Goal: Information Seeking & Learning: Learn about a topic

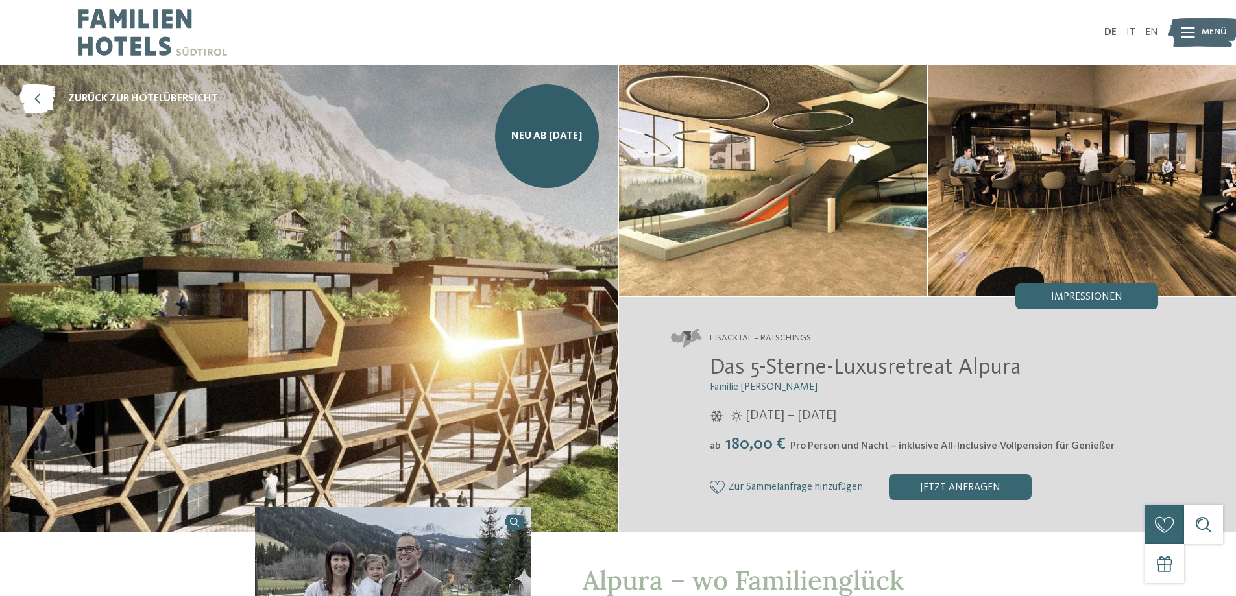
click at [535, 143] on span "Neu ab [DATE]" at bounding box center [546, 136] width 71 height 14
click at [134, 91] on link "zurück zur Hotelübersicht" at bounding box center [118, 98] width 199 height 29
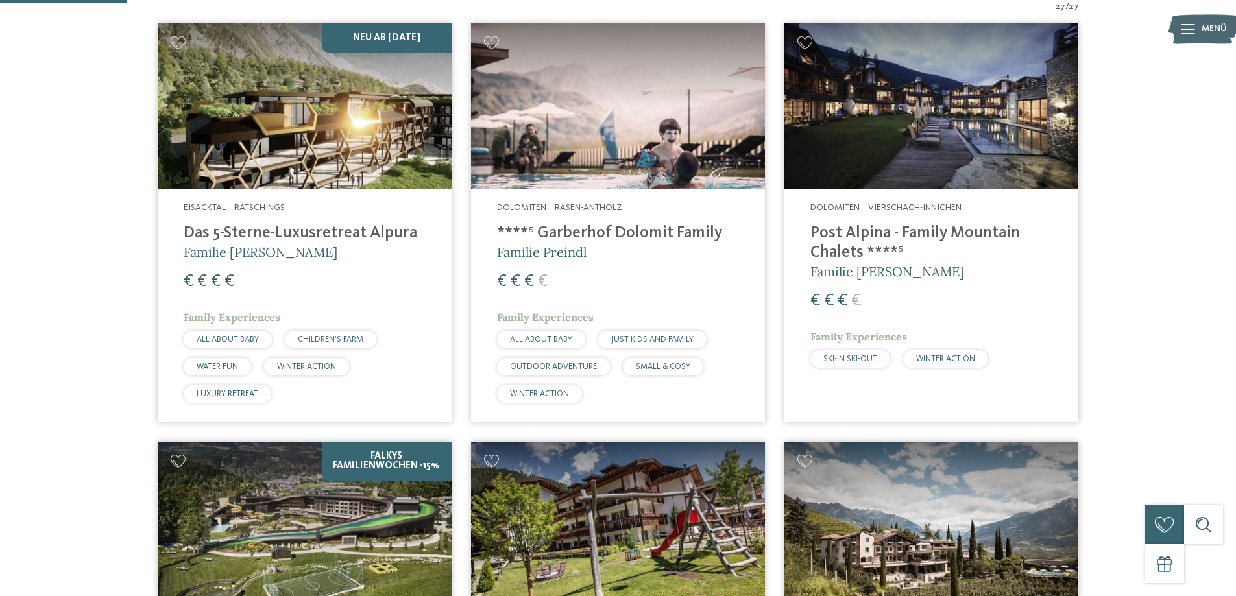
scroll to position [389, 0]
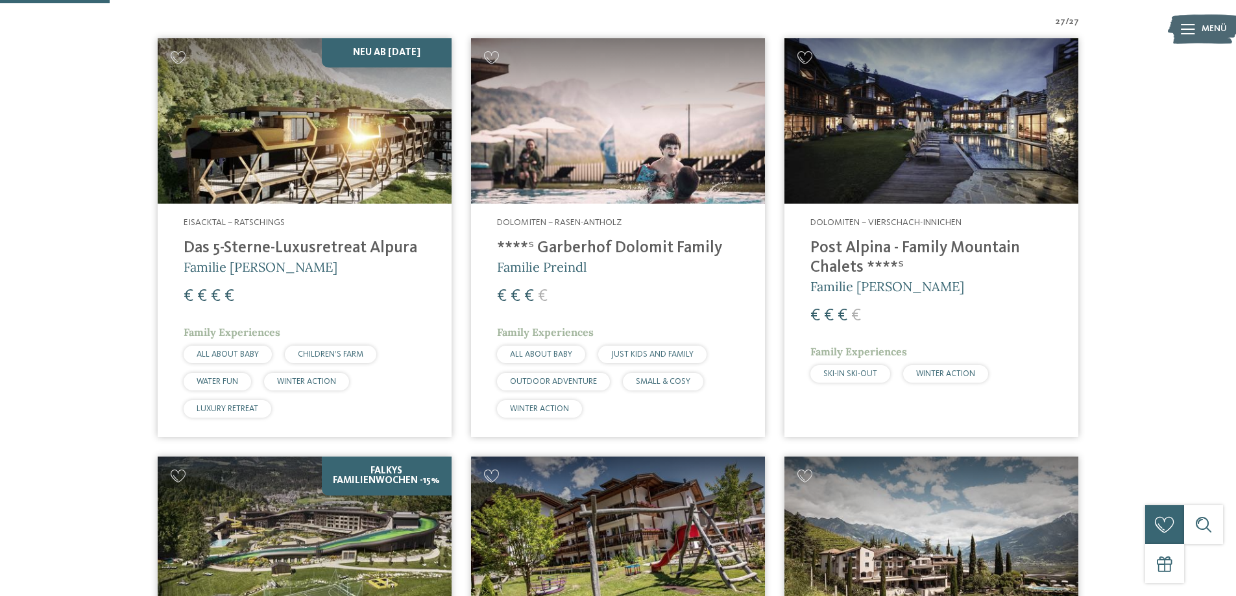
click at [387, 251] on h4 "Das 5-Sterne-Luxusretreat Alpura" at bounding box center [305, 248] width 242 height 19
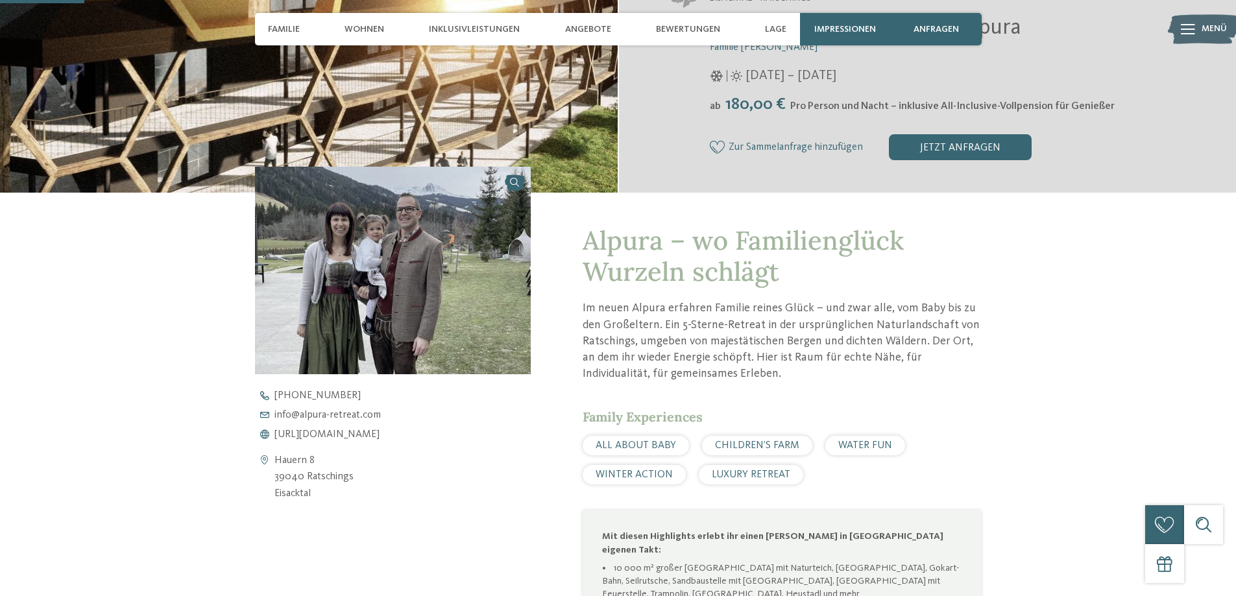
scroll to position [324, 0]
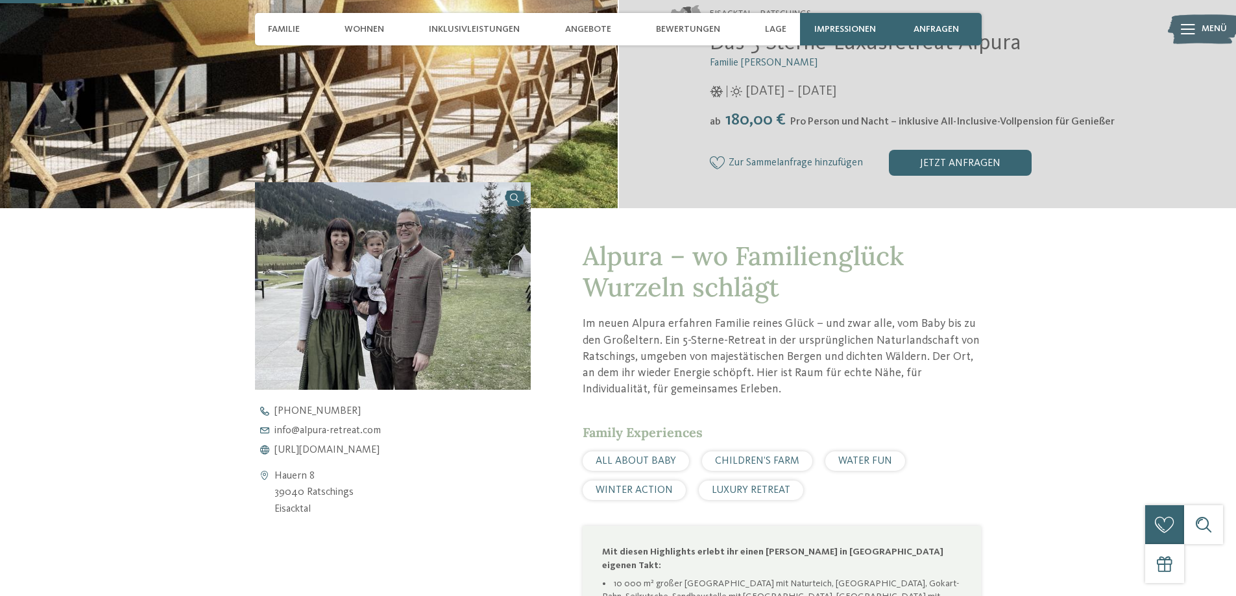
click at [507, 201] on img at bounding box center [393, 285] width 276 height 207
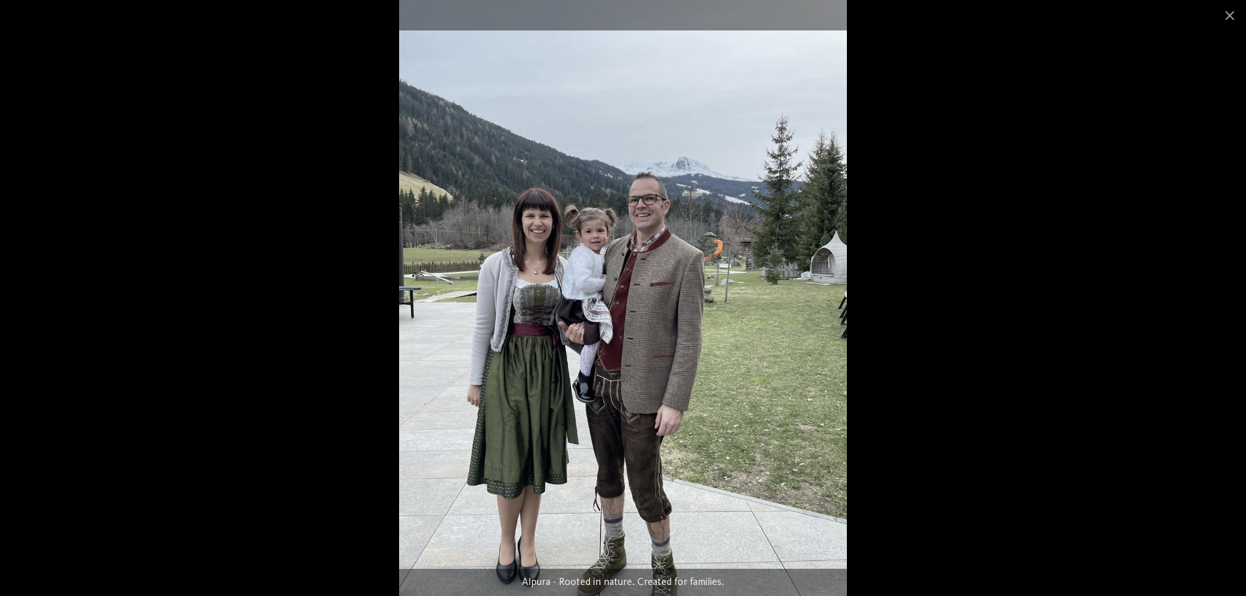
click at [1226, 16] on span at bounding box center [1229, 15] width 32 height 30
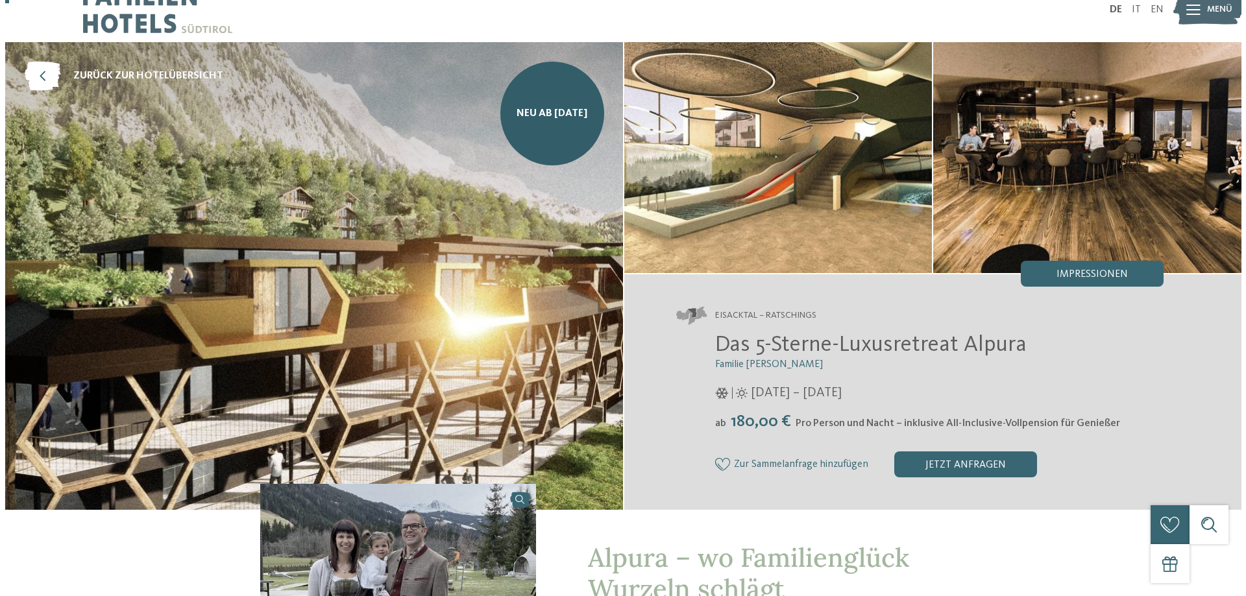
scroll to position [0, 0]
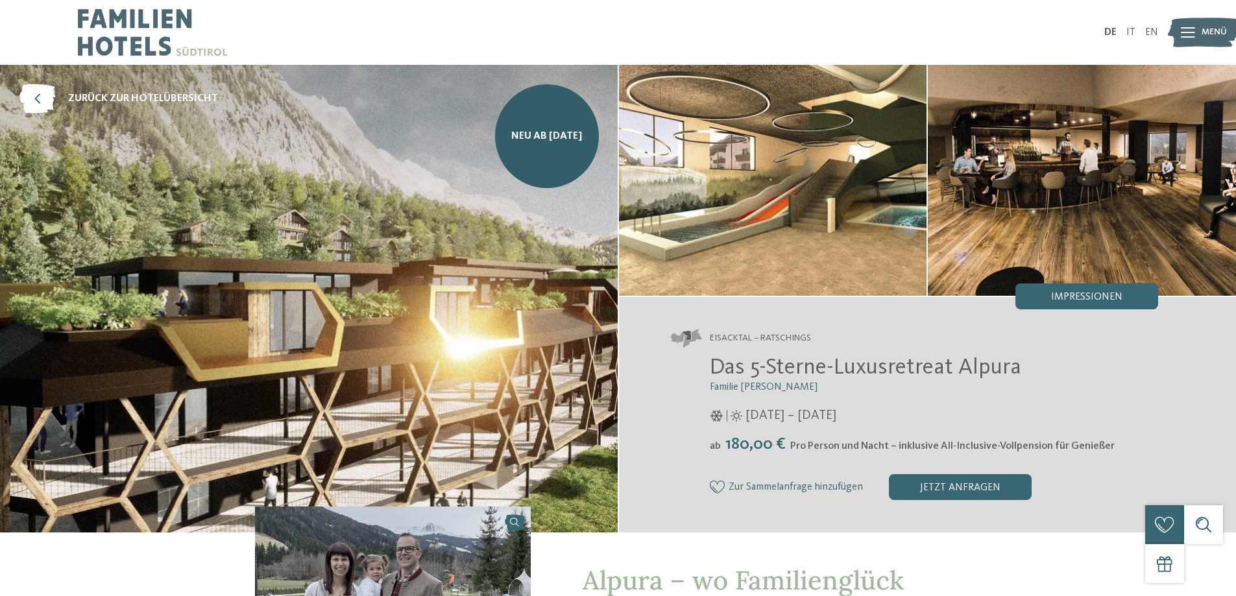
click at [1112, 292] on span "Impressionen" at bounding box center [1086, 297] width 71 height 10
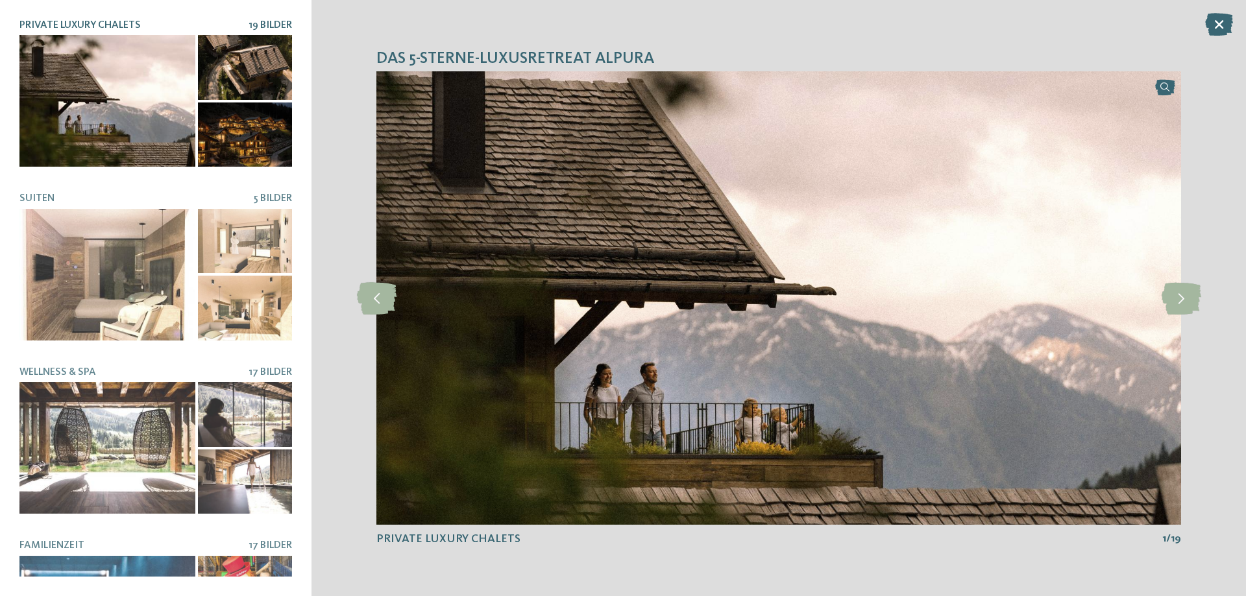
click at [1188, 297] on icon at bounding box center [1182, 298] width 40 height 32
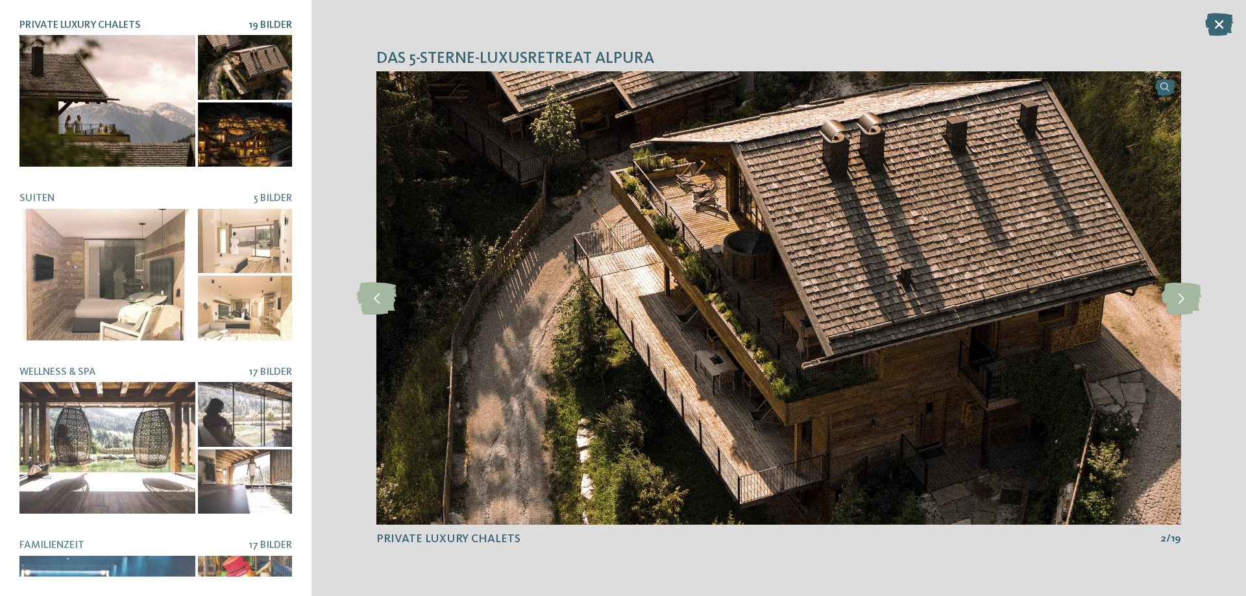
click at [1188, 297] on icon at bounding box center [1182, 298] width 40 height 32
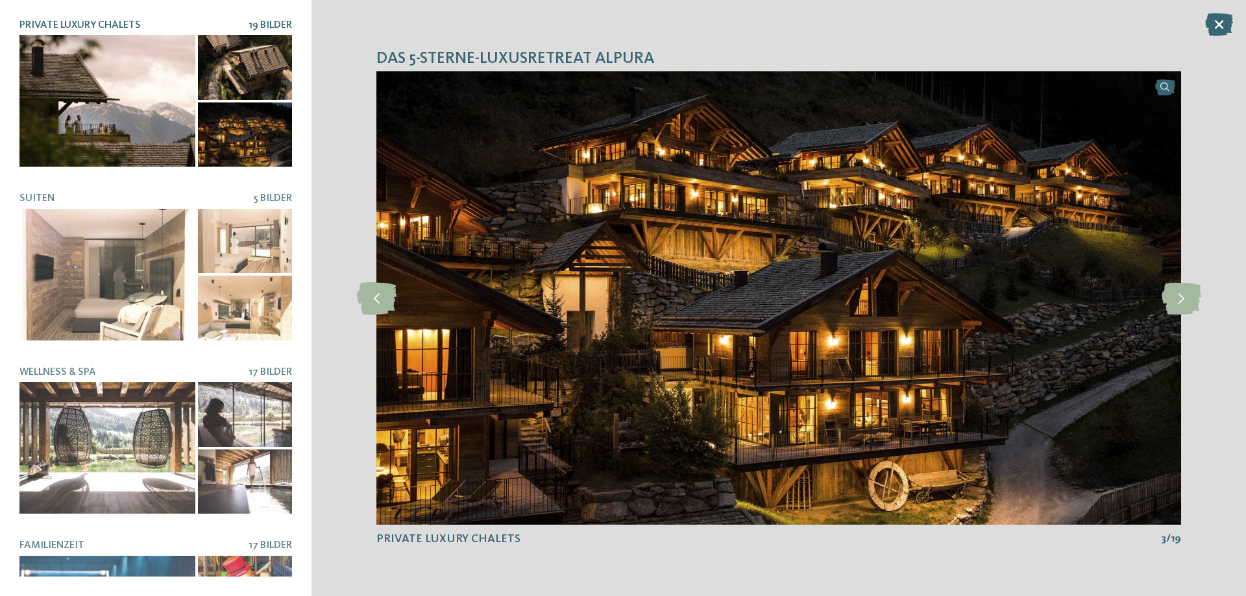
click at [1188, 297] on icon at bounding box center [1182, 298] width 40 height 32
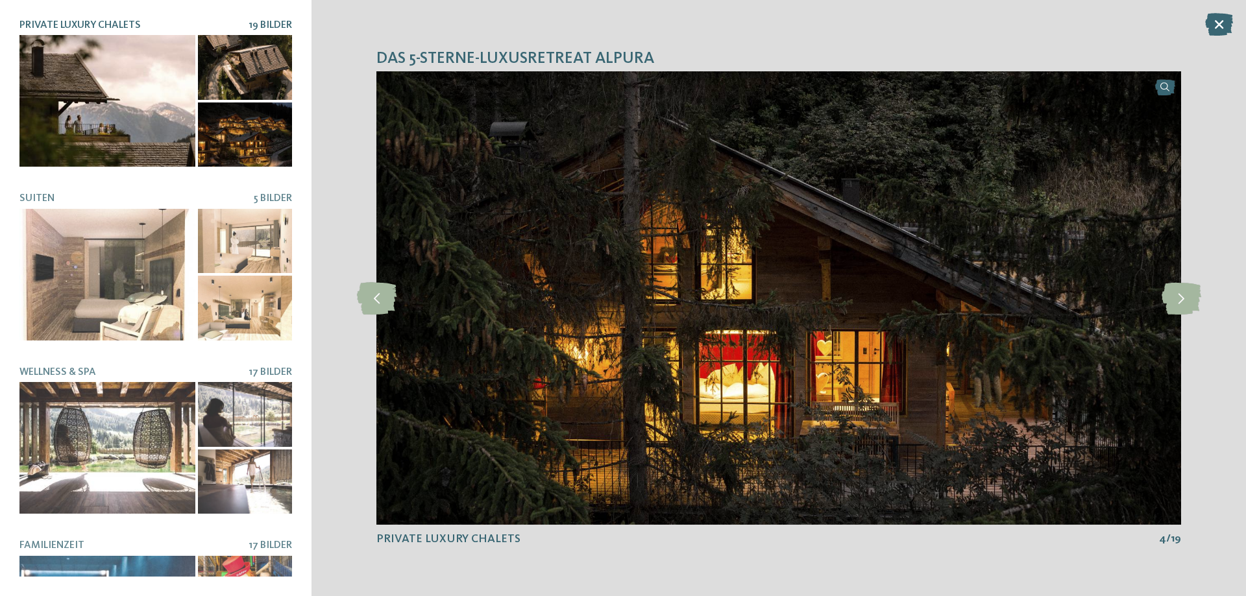
click at [1188, 297] on icon at bounding box center [1182, 298] width 40 height 32
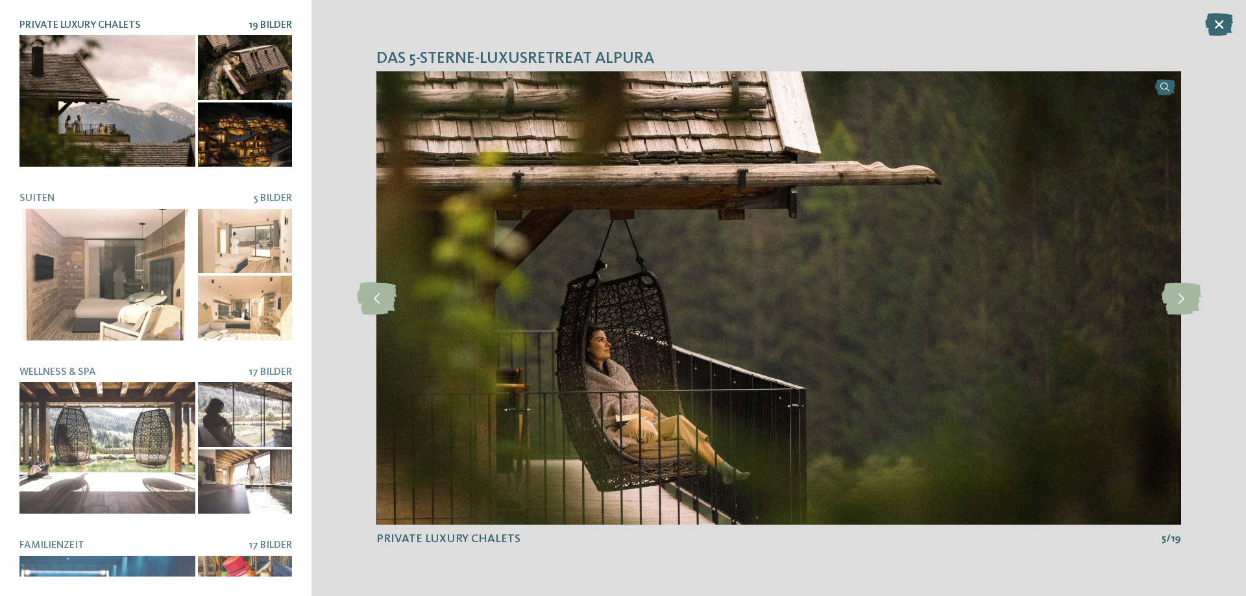
click at [1188, 297] on icon at bounding box center [1182, 298] width 40 height 32
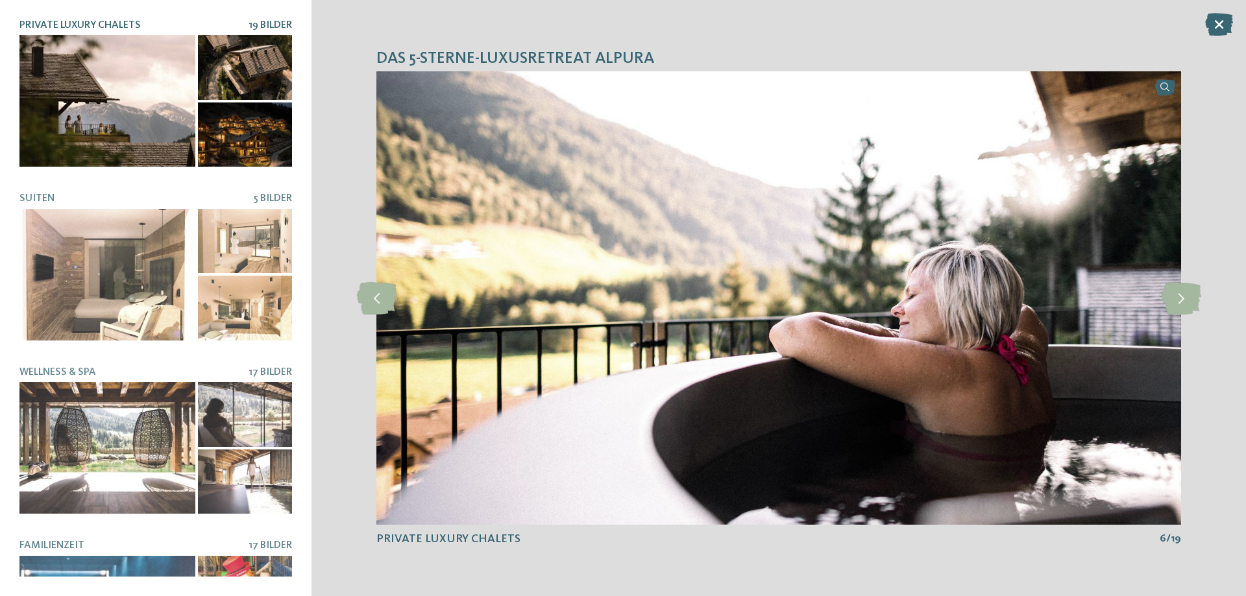
click at [1188, 297] on icon at bounding box center [1182, 298] width 40 height 32
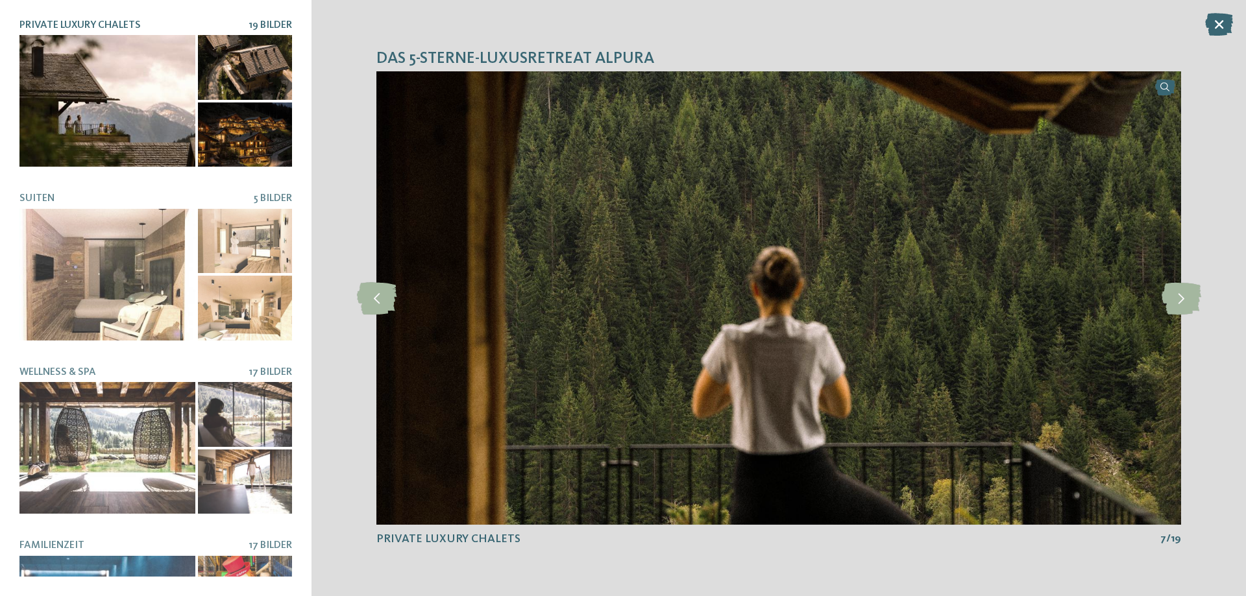
click at [1188, 297] on icon at bounding box center [1182, 298] width 40 height 32
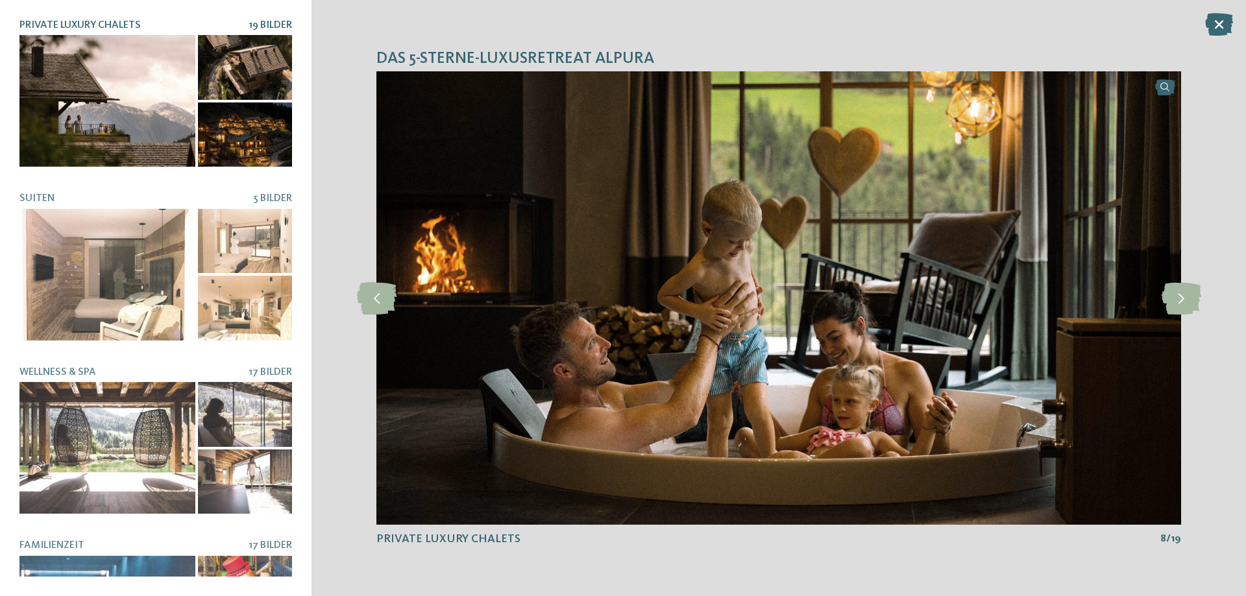
click at [1188, 297] on icon at bounding box center [1182, 298] width 40 height 32
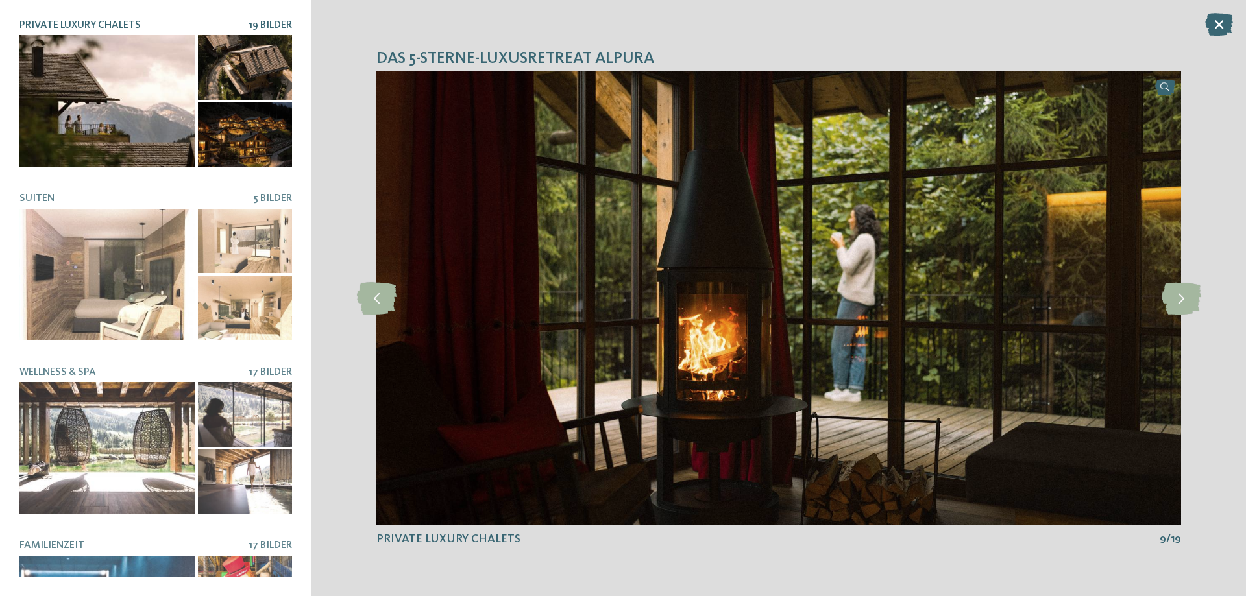
click at [1188, 297] on icon at bounding box center [1182, 298] width 40 height 32
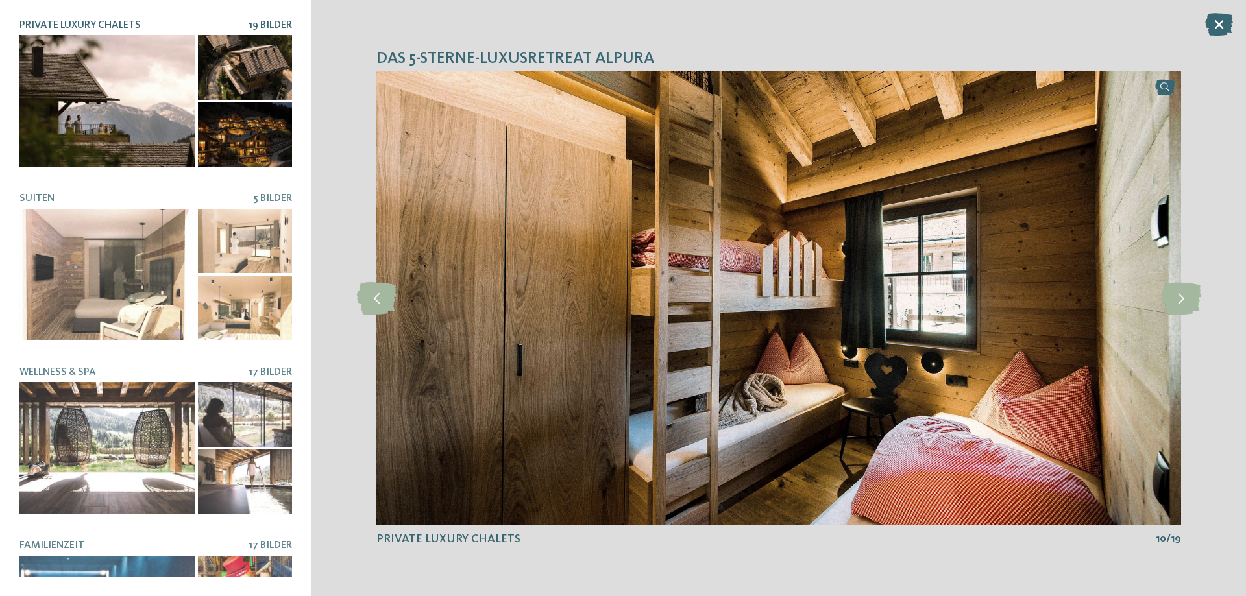
click at [1188, 297] on icon at bounding box center [1182, 298] width 40 height 32
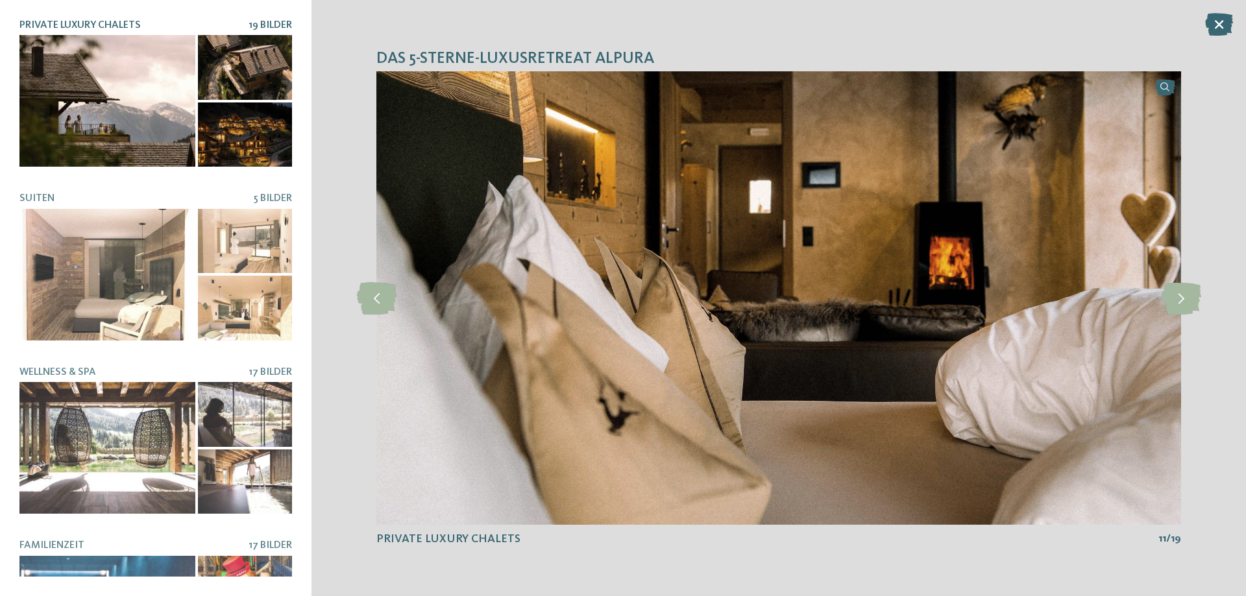
click at [1188, 297] on icon at bounding box center [1182, 298] width 40 height 32
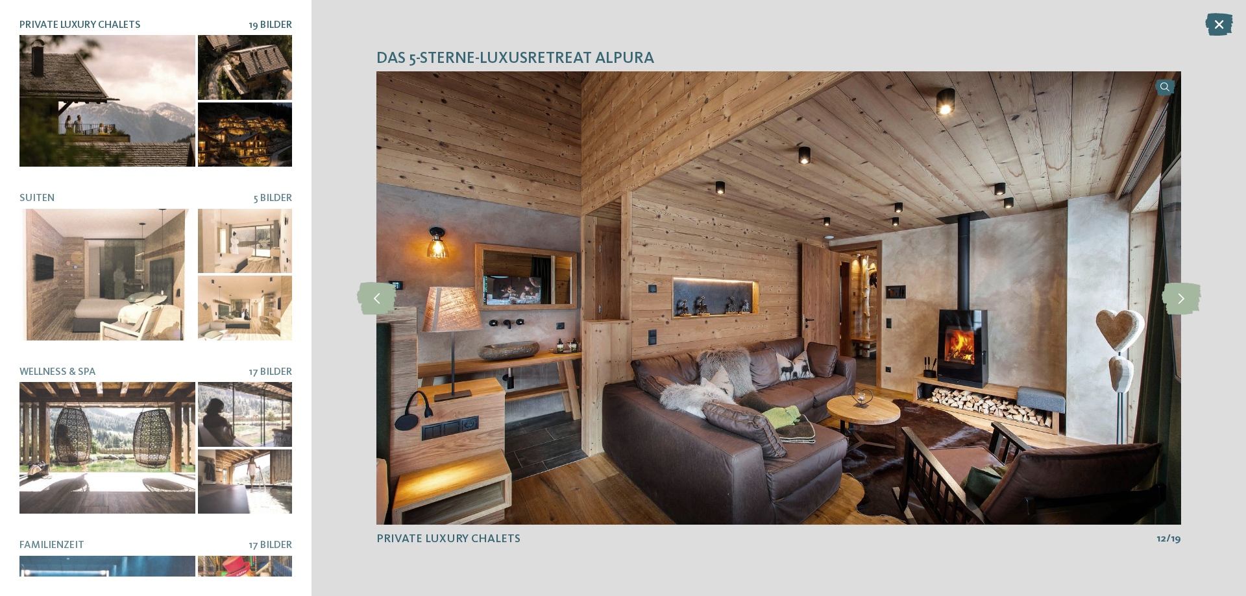
click at [1188, 297] on icon at bounding box center [1182, 298] width 40 height 32
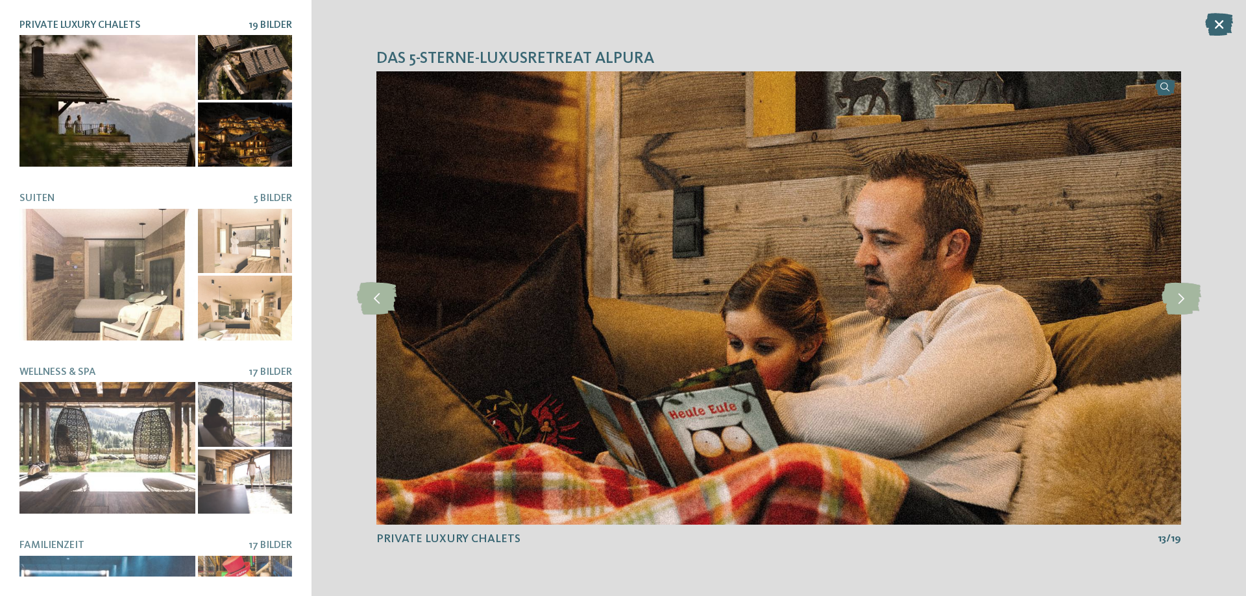
click at [1188, 297] on icon at bounding box center [1182, 298] width 40 height 32
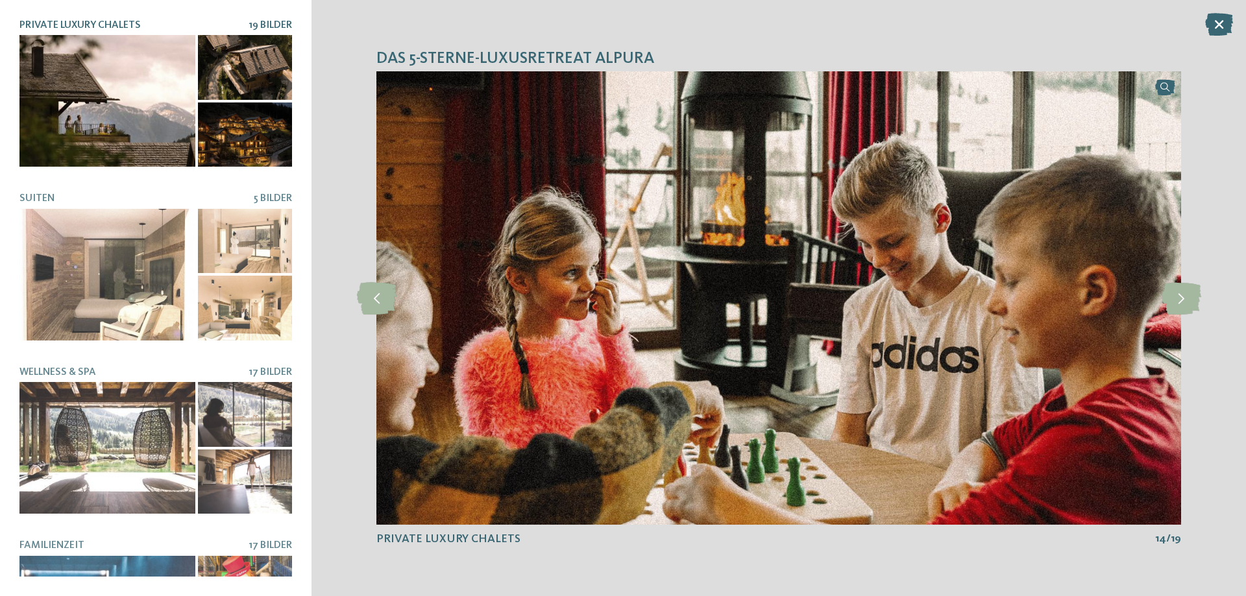
click at [1188, 297] on icon at bounding box center [1182, 298] width 40 height 32
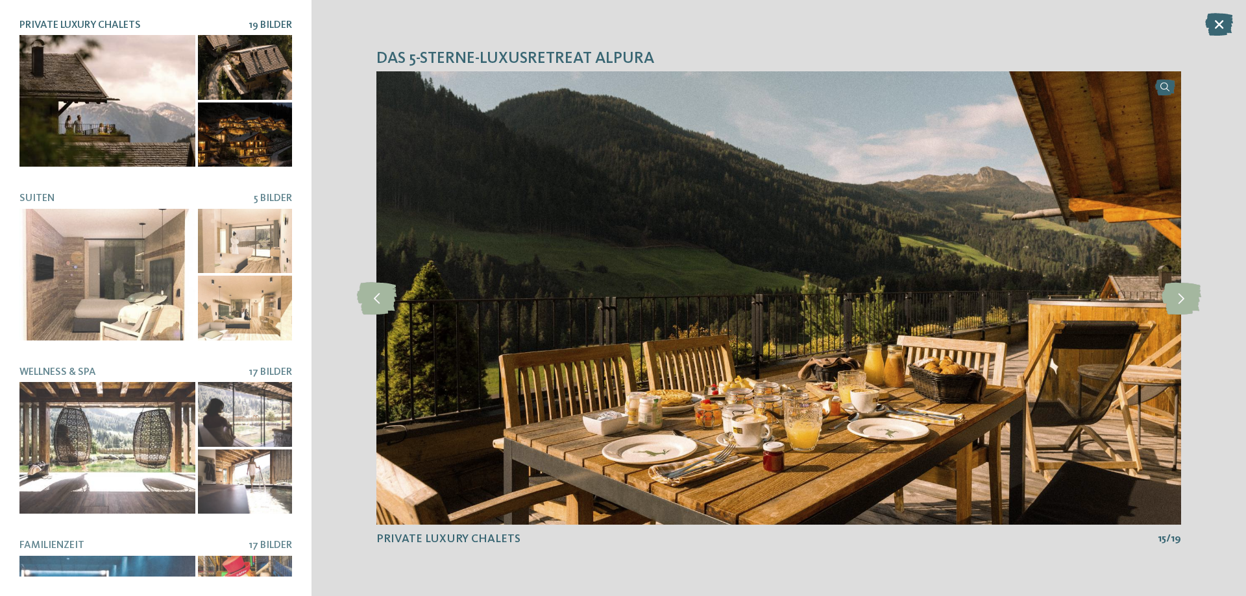
click at [1188, 297] on icon at bounding box center [1182, 298] width 40 height 32
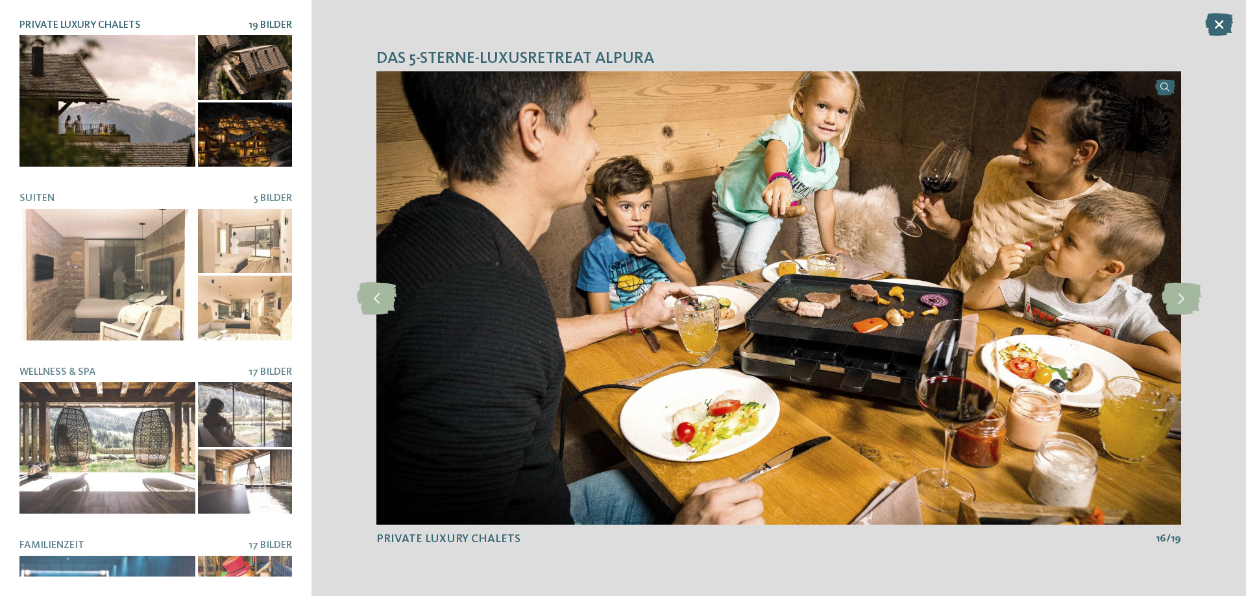
click at [1188, 297] on icon at bounding box center [1182, 298] width 40 height 32
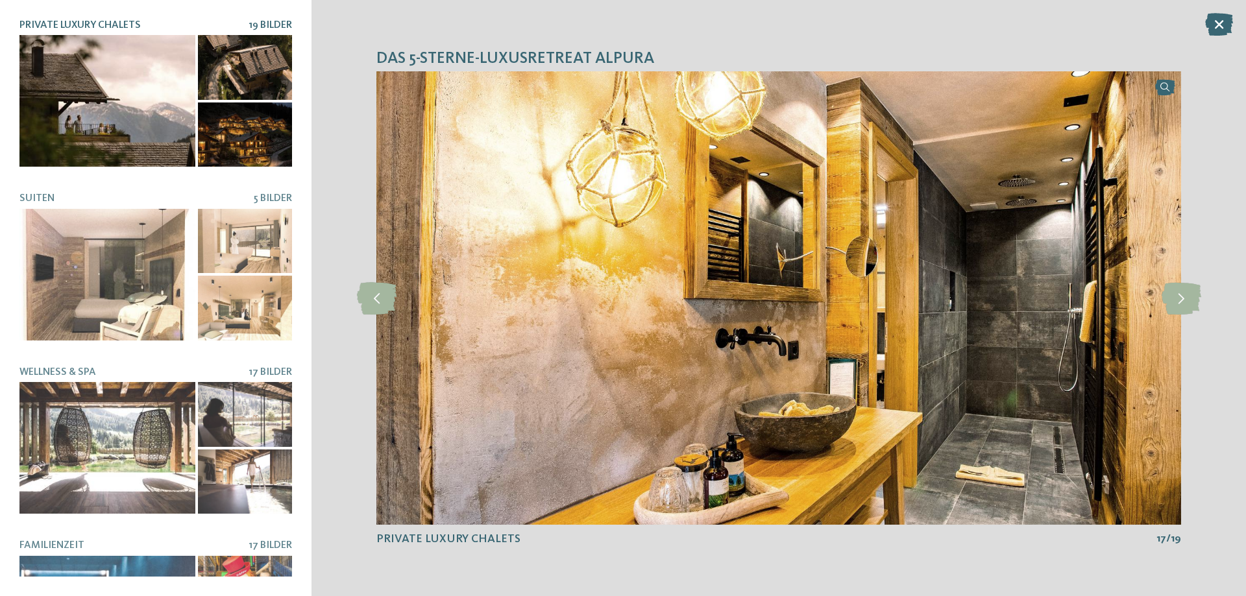
click at [1188, 297] on icon at bounding box center [1182, 298] width 40 height 32
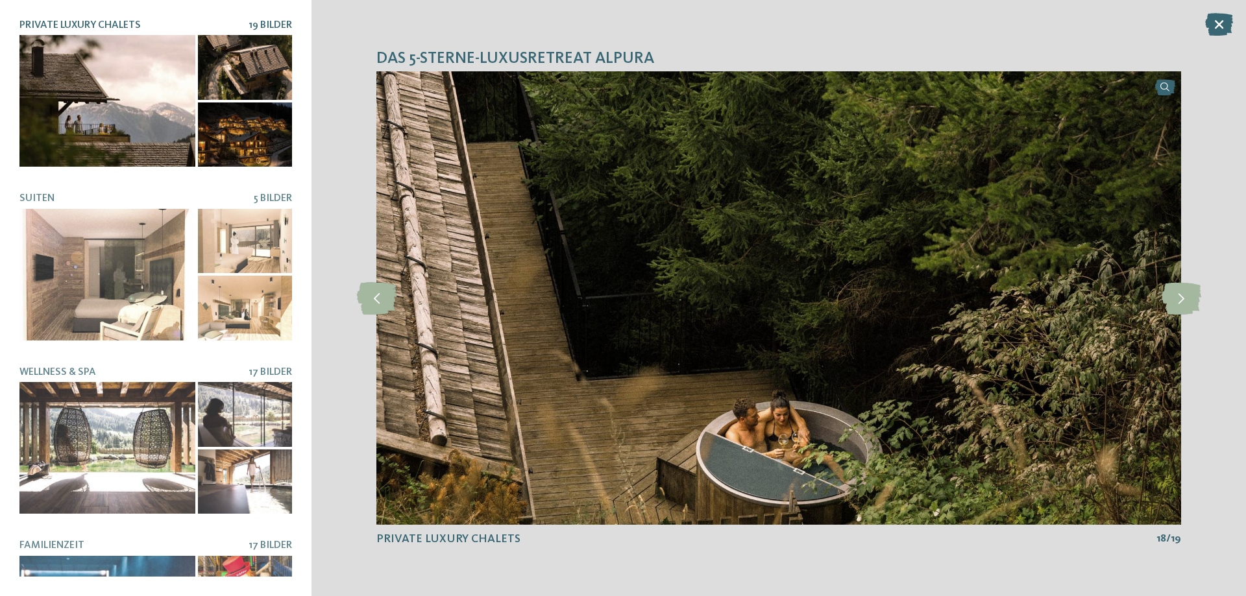
click at [1188, 297] on icon at bounding box center [1182, 298] width 40 height 32
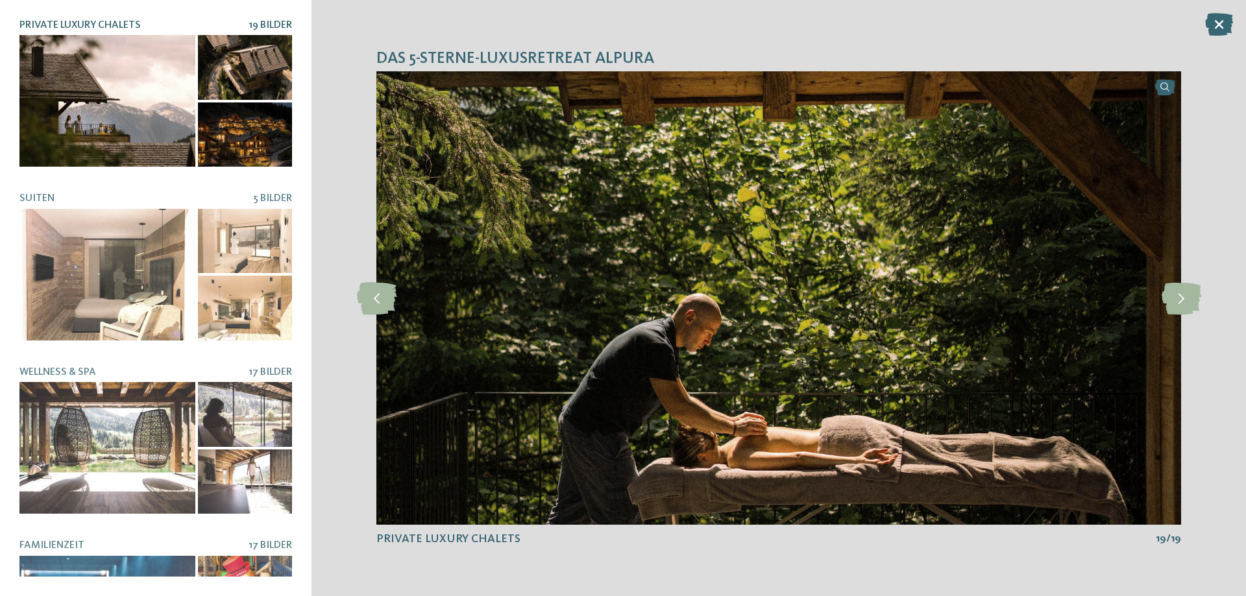
click at [1188, 297] on icon at bounding box center [1182, 298] width 40 height 32
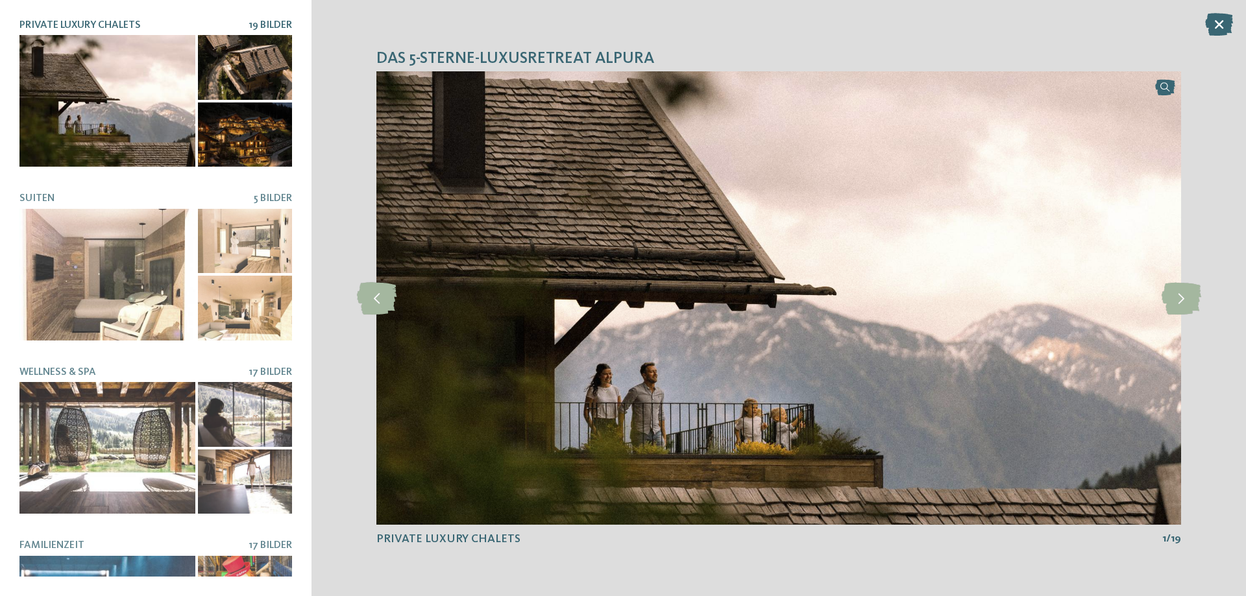
click at [1188, 297] on icon at bounding box center [1182, 298] width 40 height 32
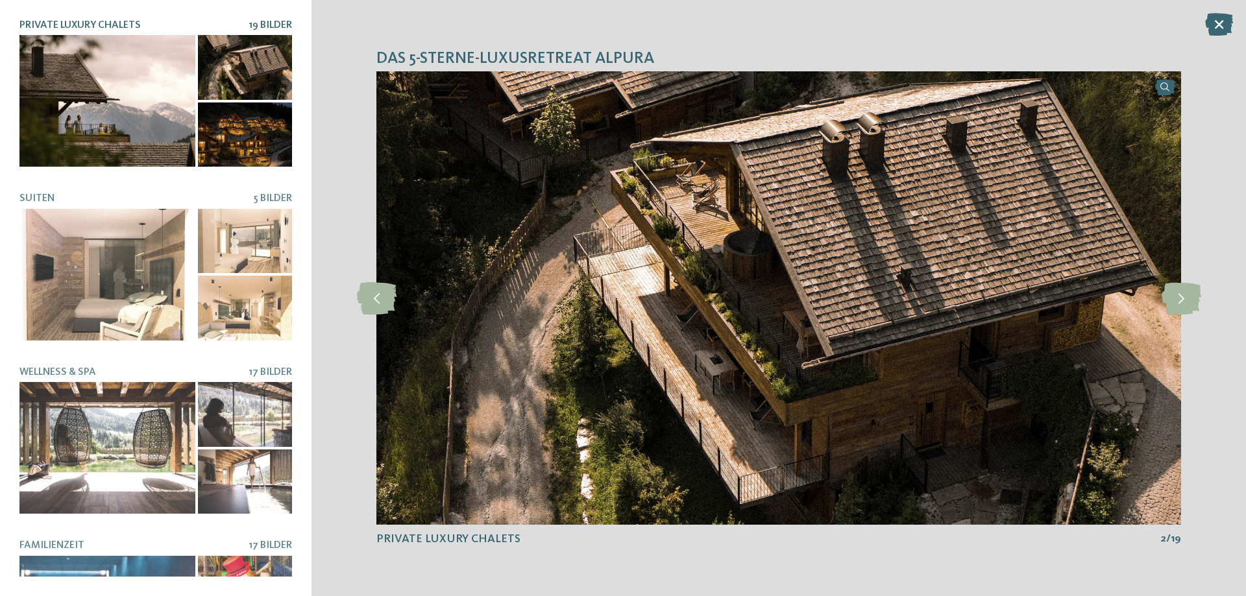
click at [1188, 297] on icon at bounding box center [1182, 298] width 40 height 32
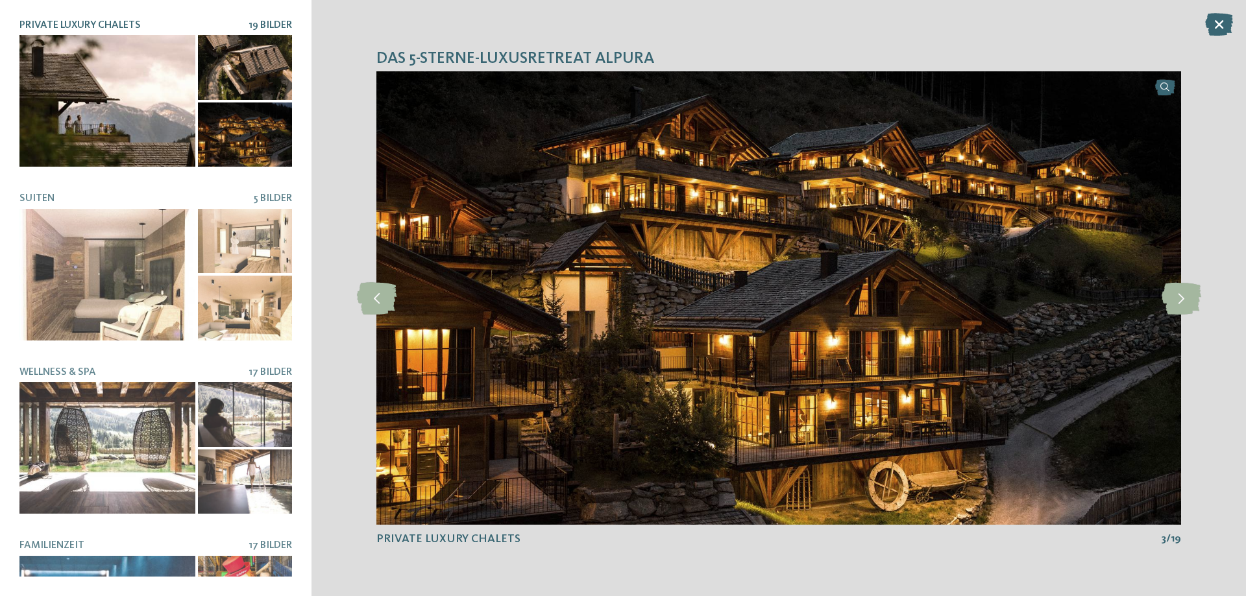
click at [1188, 297] on icon at bounding box center [1182, 298] width 40 height 32
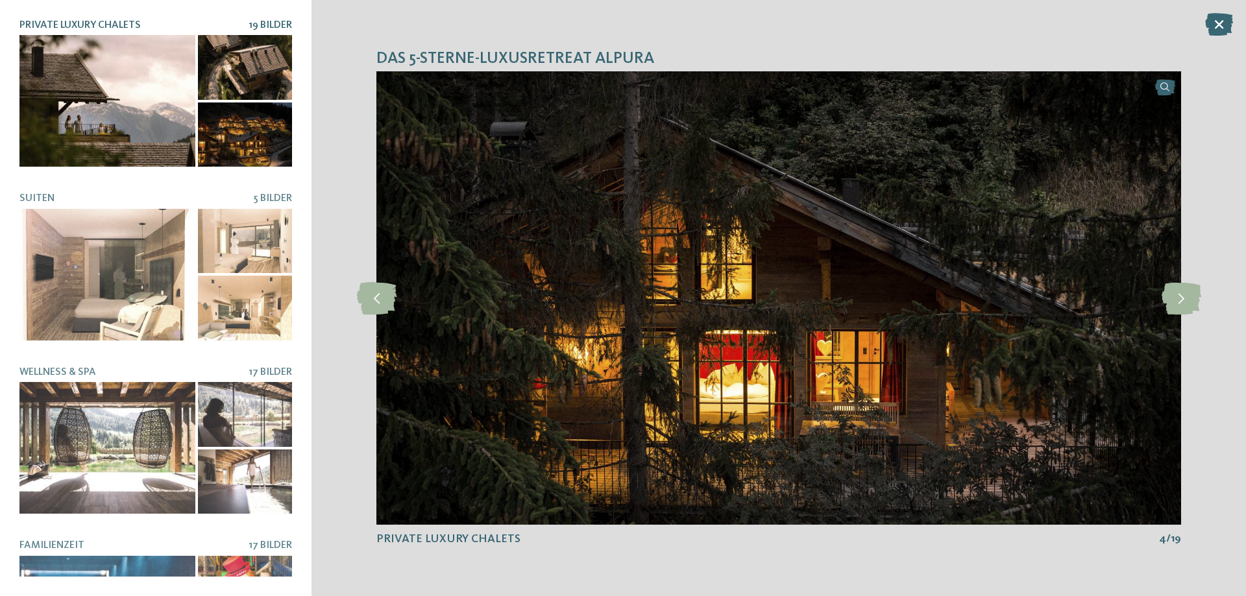
click at [1219, 27] on icon at bounding box center [1219, 24] width 28 height 23
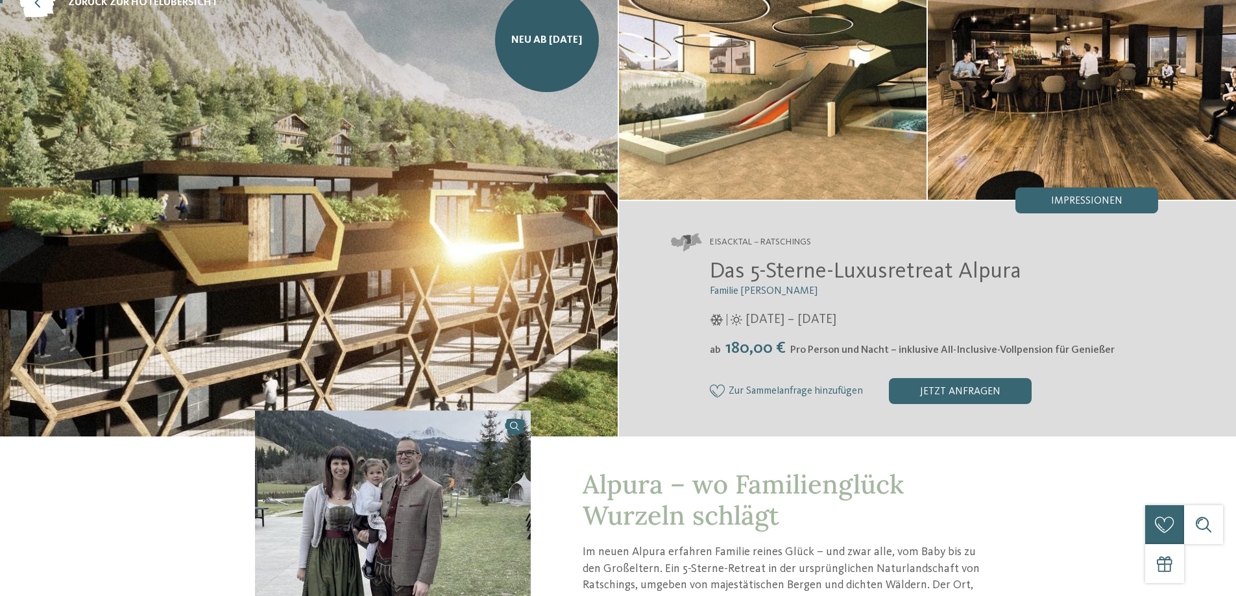
scroll to position [260, 0]
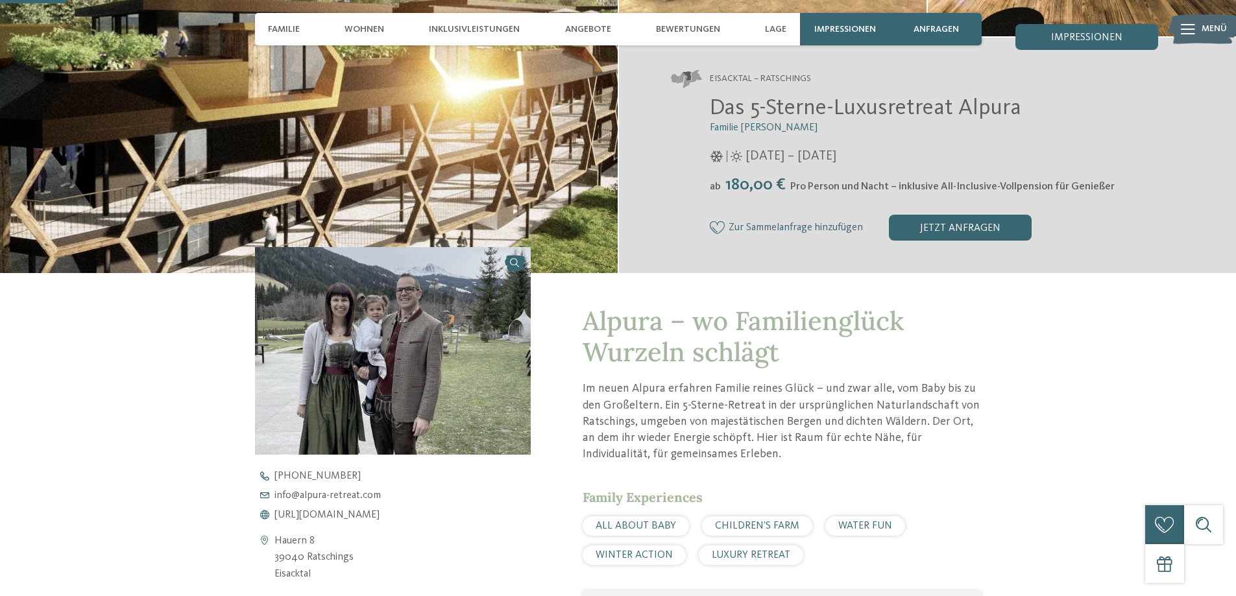
click at [331, 513] on span "[URL][DOMAIN_NAME]" at bounding box center [326, 515] width 105 height 10
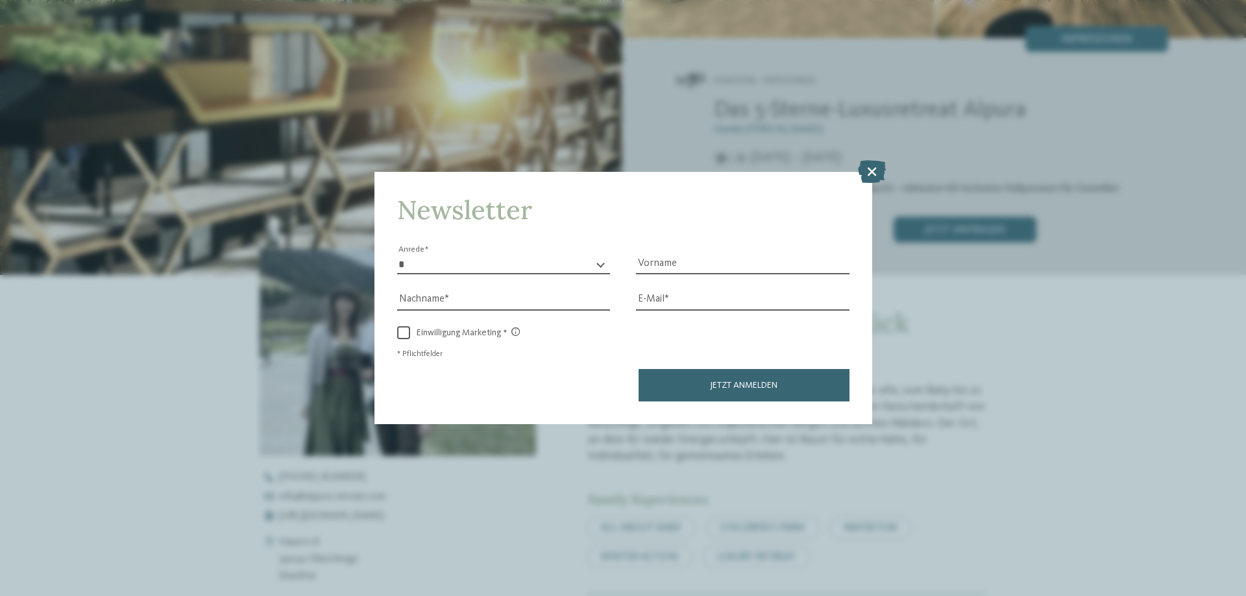
click at [864, 164] on icon at bounding box center [872, 171] width 28 height 23
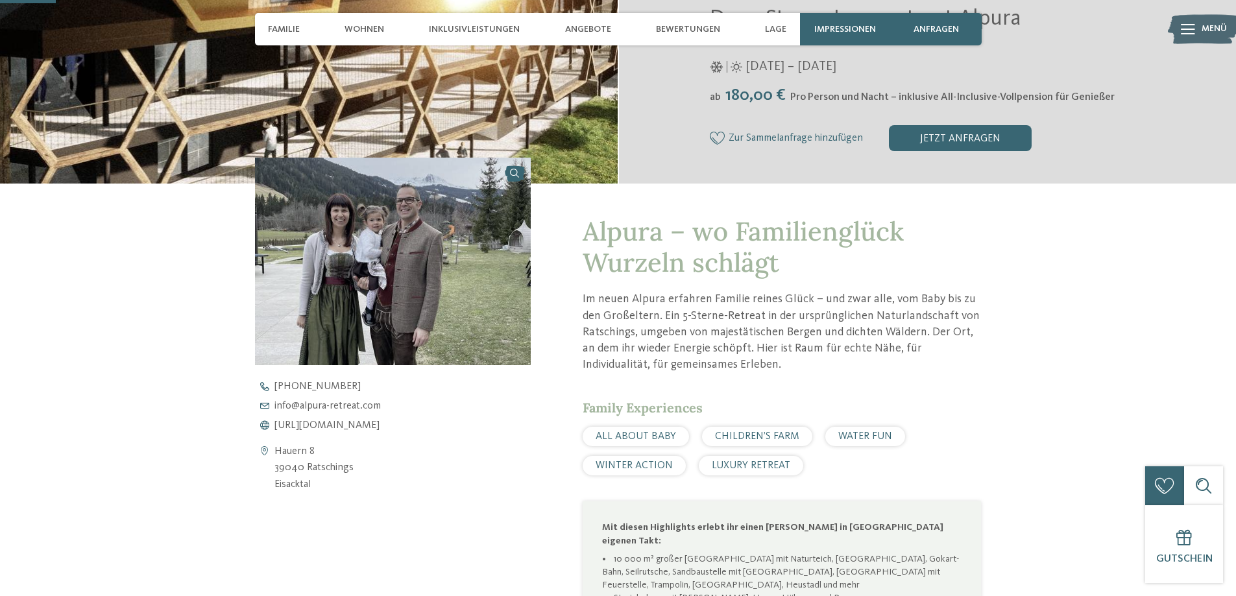
scroll to position [195, 0]
